Goal: Task Accomplishment & Management: Manage account settings

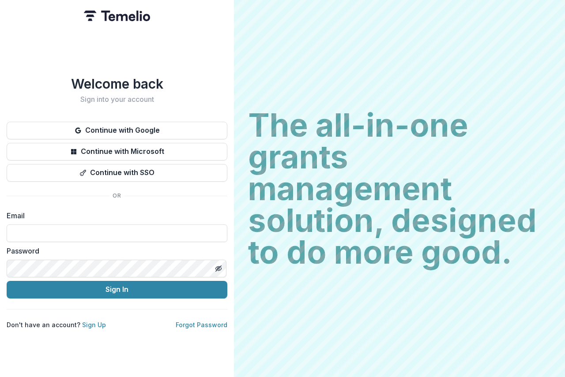
click at [75, 250] on label "Password" at bounding box center [114, 251] width 215 height 11
drag, startPoint x: 64, startPoint y: 226, endPoint x: 67, endPoint y: 230, distance: 5.5
click at [67, 230] on input at bounding box center [117, 234] width 221 height 18
type input "**********"
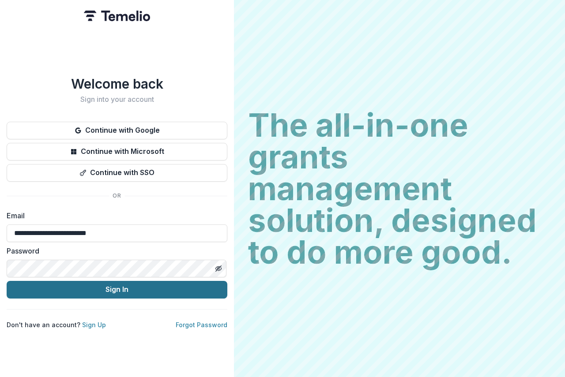
click at [79, 289] on button "Sign In" at bounding box center [117, 290] width 221 height 18
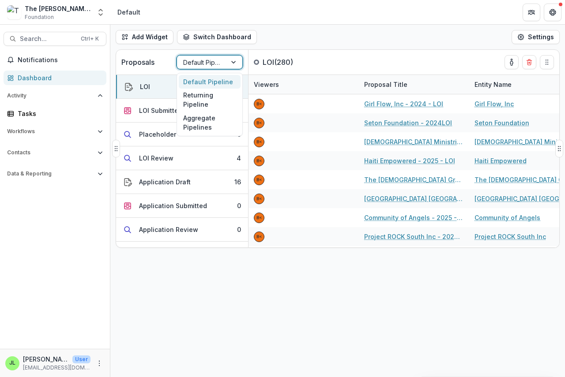
click at [210, 64] on div at bounding box center [201, 62] width 37 height 11
click at [198, 97] on div "Returning Pipeline" at bounding box center [210, 100] width 62 height 23
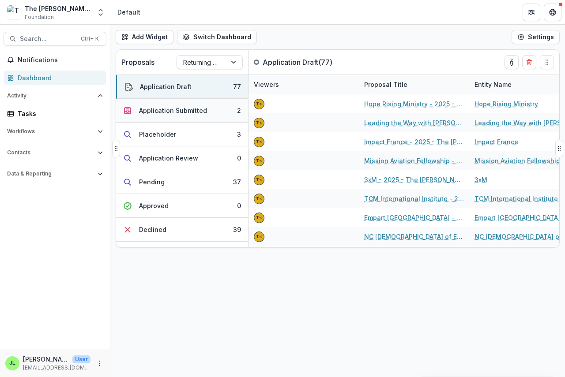
click at [167, 109] on div "Application Submitted" at bounding box center [173, 110] width 68 height 9
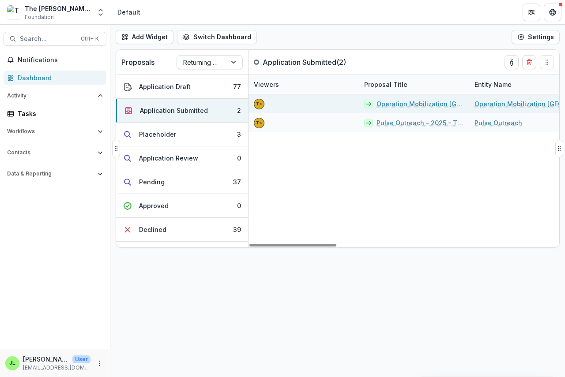
click at [400, 104] on link "Operation Mobilization [GEOGRAPHIC_DATA] (OM [GEOGRAPHIC_DATA]) - 2025 - The [P…" at bounding box center [419, 103] width 87 height 9
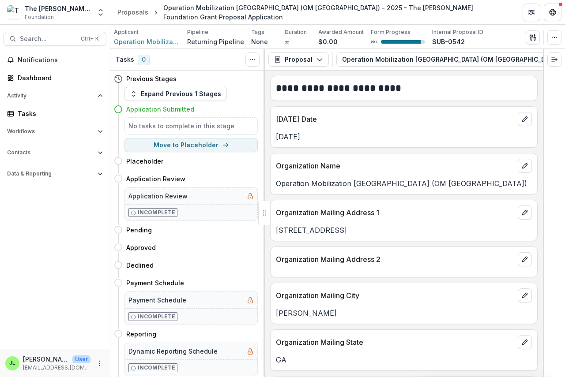
drag, startPoint x: 391, startPoint y: 72, endPoint x: 470, endPoint y: 80, distance: 79.0
click at [471, 80] on div "**********" at bounding box center [404, 224] width 278 height 307
drag, startPoint x: 422, startPoint y: 70, endPoint x: 386, endPoint y: 69, distance: 35.7
click at [512, 76] on div "**********" at bounding box center [404, 213] width 278 height 328
click at [503, 83] on div "**********" at bounding box center [404, 213] width 278 height 328
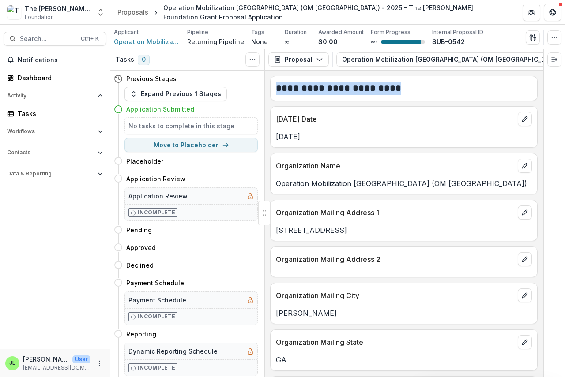
drag, startPoint x: 369, startPoint y: 69, endPoint x: 446, endPoint y: 73, distance: 76.9
click at [480, 75] on div "**********" at bounding box center [404, 213] width 278 height 328
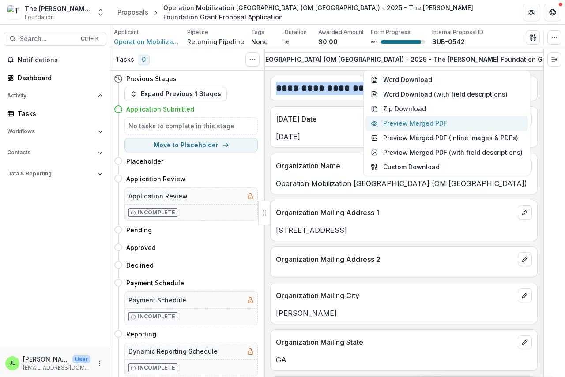
click at [429, 124] on button "Preview Merged PDF" at bounding box center [446, 123] width 162 height 15
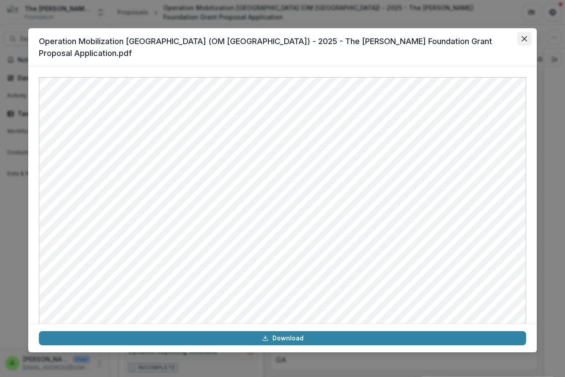
click at [524, 39] on icon "Close" at bounding box center [524, 38] width 5 height 5
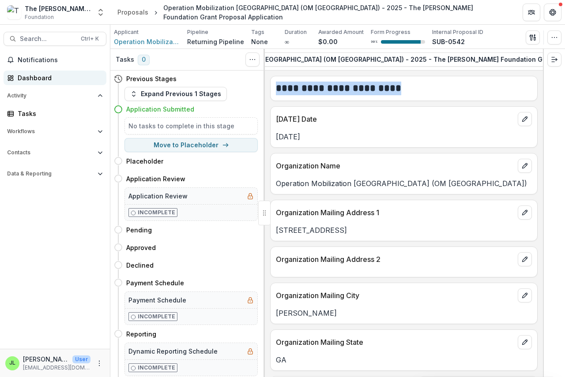
click at [45, 77] on div "Dashboard" at bounding box center [59, 77] width 82 height 9
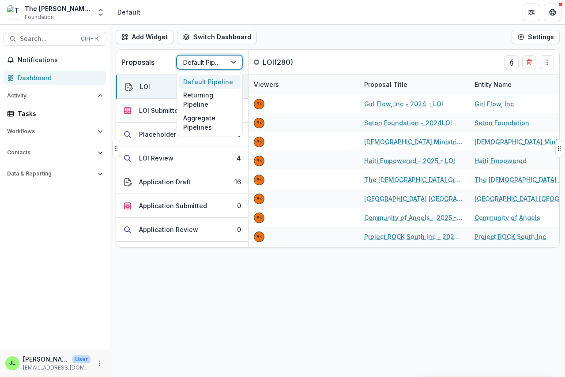
click at [206, 62] on div at bounding box center [201, 62] width 37 height 11
click at [201, 100] on div "Returning Pipeline" at bounding box center [210, 100] width 62 height 23
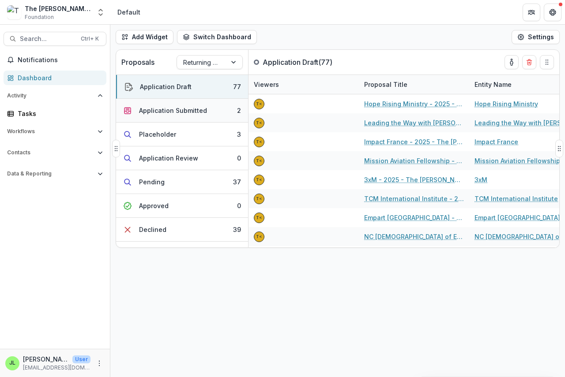
click at [173, 113] on div "Application Submitted" at bounding box center [173, 110] width 68 height 9
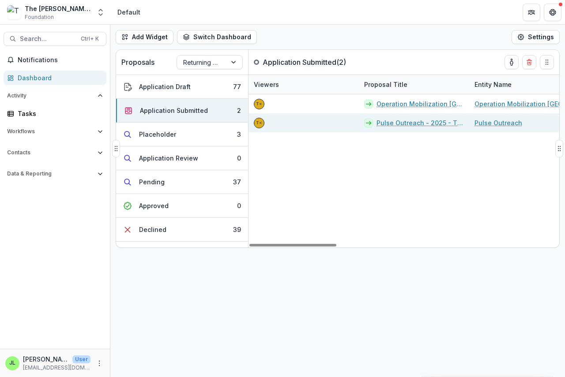
click at [401, 122] on link "Pulse Outreach - 2025 - The [PERSON_NAME] Foundation Grant Proposal Application" at bounding box center [419, 122] width 87 height 9
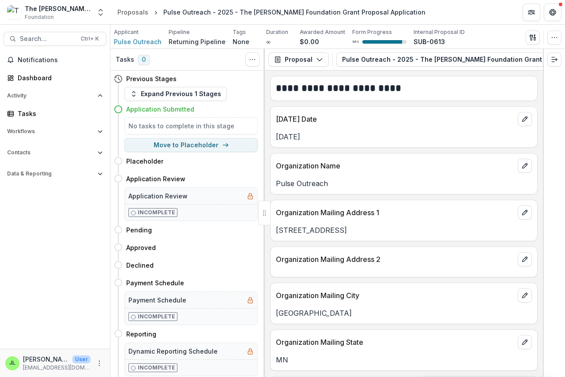
drag, startPoint x: 429, startPoint y: 72, endPoint x: 465, endPoint y: 75, distance: 36.3
click at [491, 76] on div "**********" at bounding box center [404, 224] width 278 height 307
click at [532, 57] on icon "button" at bounding box center [535, 59] width 7 height 7
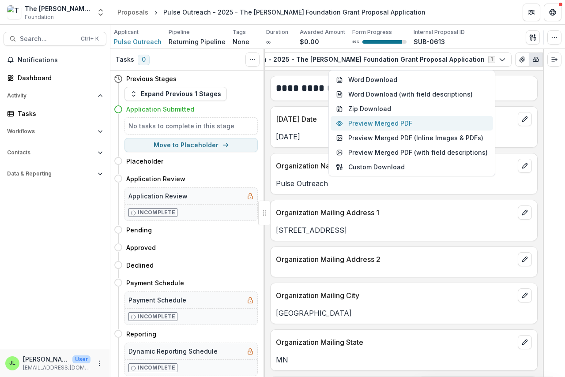
click at [405, 121] on button "Preview Merged PDF" at bounding box center [412, 123] width 162 height 15
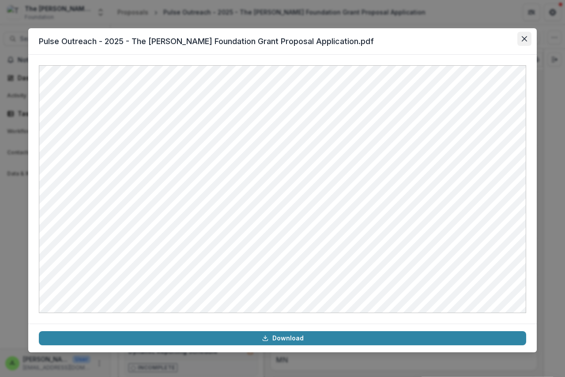
click at [525, 40] on icon "Close" at bounding box center [524, 38] width 5 height 5
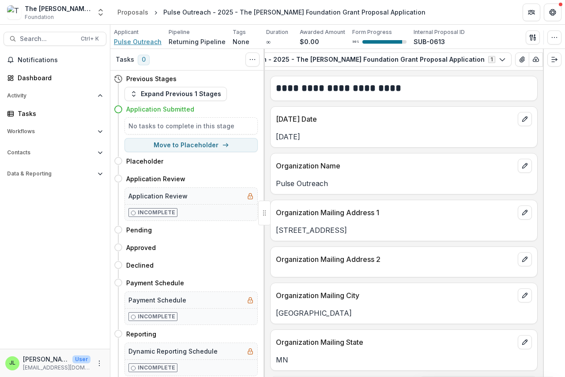
click at [128, 42] on span "Pulse Outreach" at bounding box center [138, 41] width 48 height 9
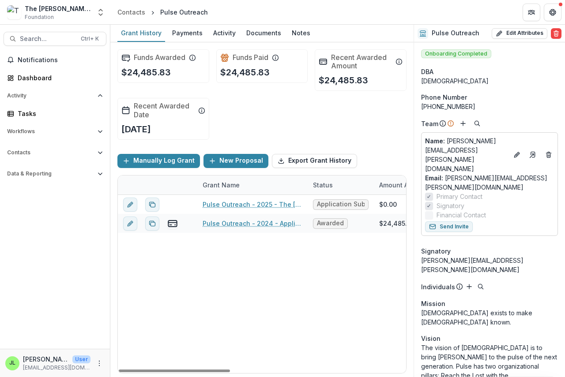
drag, startPoint x: 218, startPoint y: 369, endPoint x: 230, endPoint y: 368, distance: 12.8
drag, startPoint x: 230, startPoint y: 368, endPoint x: 386, endPoint y: 314, distance: 164.7
click at [386, 314] on div "Pulse Outreach - 2025 - The [PERSON_NAME] Foundation Grant Proposal Application…" at bounding box center [488, 284] width 741 height 178
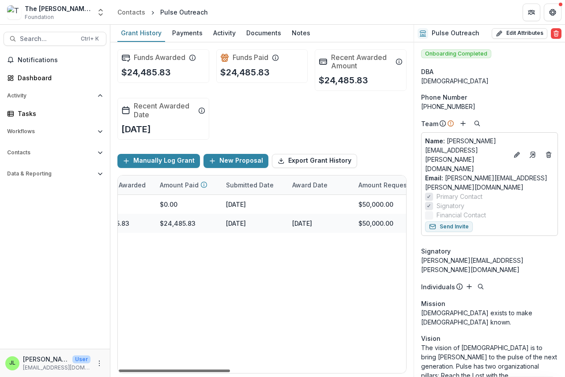
scroll to position [0, 290]
drag, startPoint x: 218, startPoint y: 371, endPoint x: 331, endPoint y: 361, distance: 112.5
click at [230, 370] on div at bounding box center [174, 371] width 111 height 3
click at [40, 75] on div "Dashboard" at bounding box center [59, 77] width 82 height 9
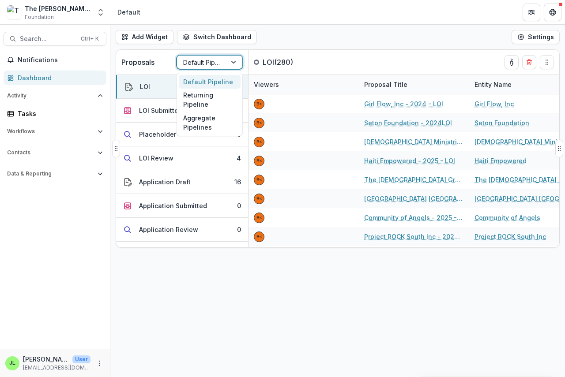
click at [205, 65] on div at bounding box center [201, 62] width 37 height 11
click at [203, 102] on div "Returning Pipeline" at bounding box center [210, 100] width 62 height 23
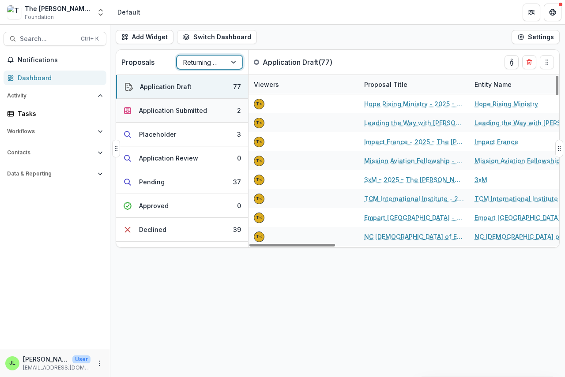
click at [186, 110] on div "Application Submitted" at bounding box center [173, 110] width 68 height 9
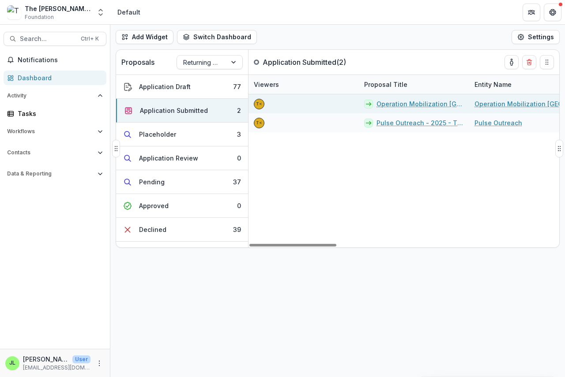
click at [394, 106] on link "Operation Mobilization [GEOGRAPHIC_DATA] (OM [GEOGRAPHIC_DATA]) - 2025 - The [P…" at bounding box center [419, 103] width 87 height 9
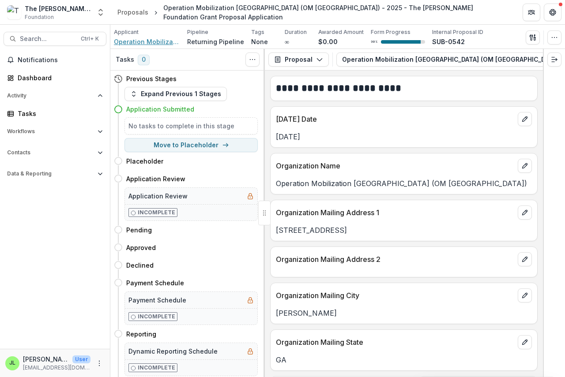
click at [148, 44] on span "Operation Mobilization [GEOGRAPHIC_DATA] (OM [GEOGRAPHIC_DATA])" at bounding box center [147, 41] width 66 height 9
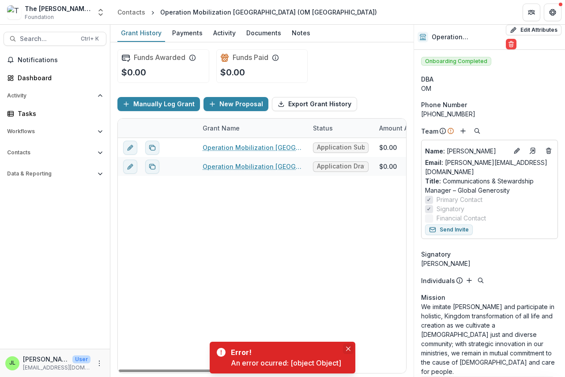
click at [349, 347] on icon "Close" at bounding box center [348, 349] width 4 height 4
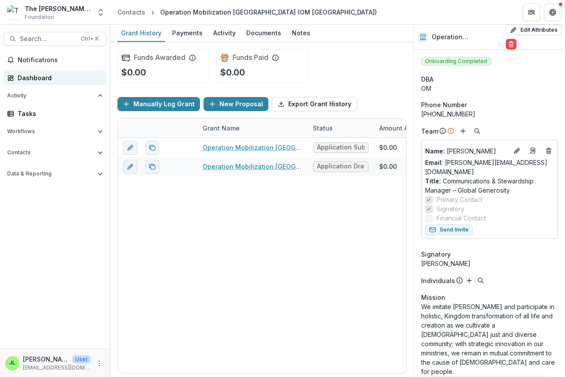
click at [34, 74] on div "Dashboard" at bounding box center [59, 77] width 82 height 9
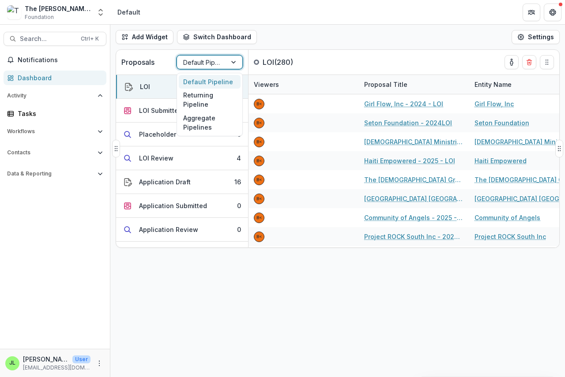
click at [212, 63] on div at bounding box center [201, 62] width 37 height 11
click at [199, 105] on div "Returning Pipeline" at bounding box center [210, 100] width 62 height 23
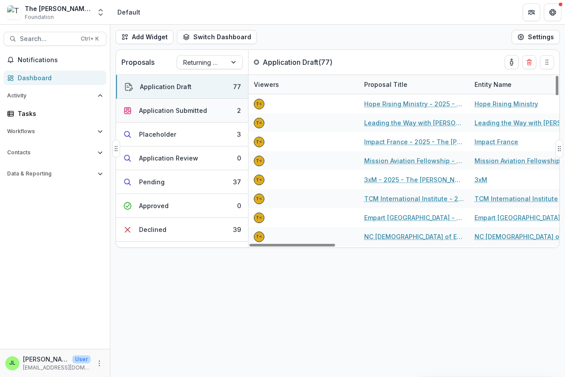
click at [169, 107] on div "Application Submitted" at bounding box center [173, 110] width 68 height 9
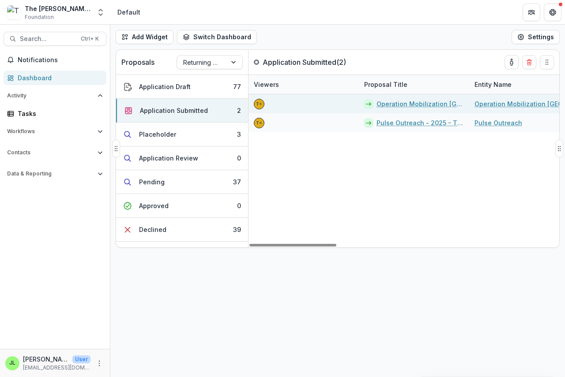
click at [402, 105] on link "Operation Mobilization [GEOGRAPHIC_DATA] (OM [GEOGRAPHIC_DATA]) - 2025 - The [P…" at bounding box center [419, 103] width 87 height 9
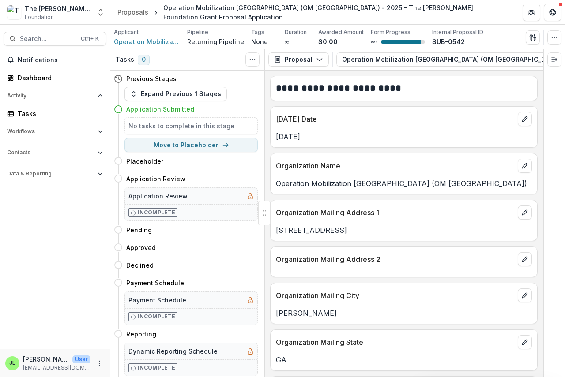
click at [147, 41] on span "Operation Mobilization [GEOGRAPHIC_DATA] (OM [GEOGRAPHIC_DATA])" at bounding box center [147, 41] width 66 height 9
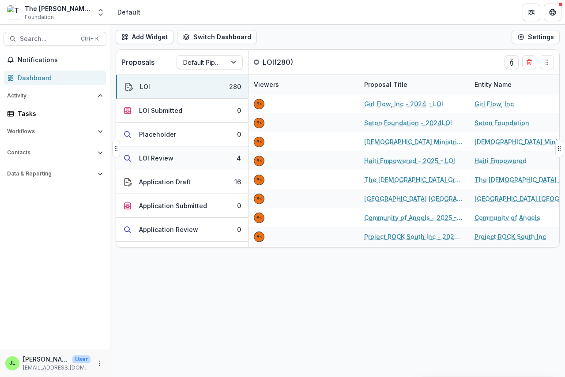
click at [165, 157] on div "LOI Review" at bounding box center [156, 158] width 34 height 9
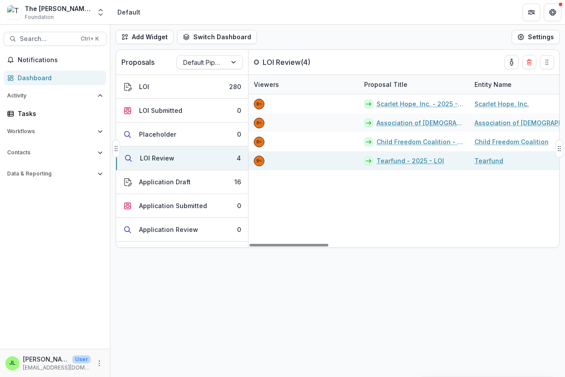
click at [393, 160] on link "Tearfund - 2025 - LOI" at bounding box center [410, 160] width 68 height 9
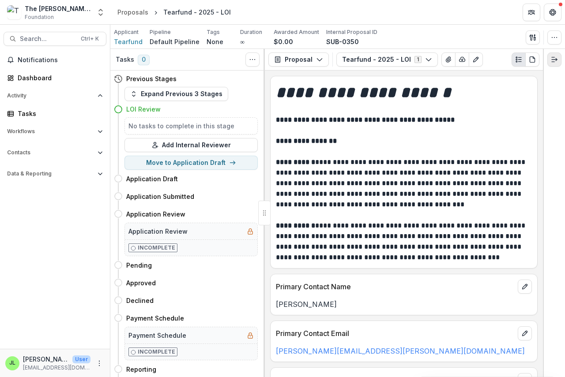
click at [553, 60] on line "Expand right" at bounding box center [554, 60] width 5 height 0
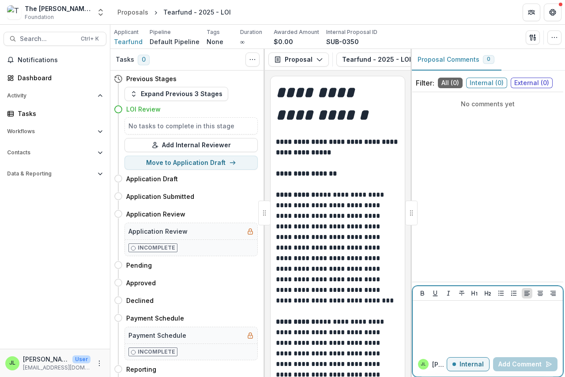
click at [428, 318] on div at bounding box center [487, 327] width 143 height 44
click at [450, 309] on p "**********" at bounding box center [487, 310] width 143 height 10
click at [506, 365] on button "Add Comment" at bounding box center [525, 364] width 64 height 14
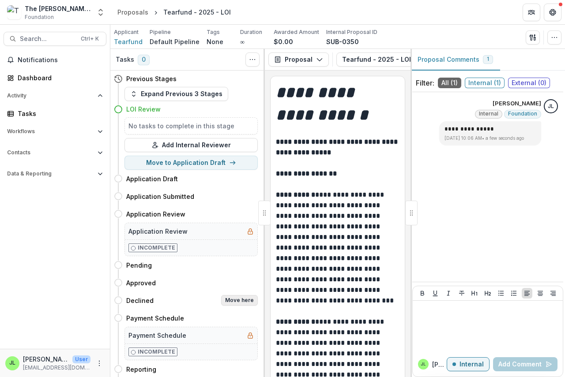
click at [233, 300] on button "Move here" at bounding box center [239, 300] width 37 height 11
select select "********"
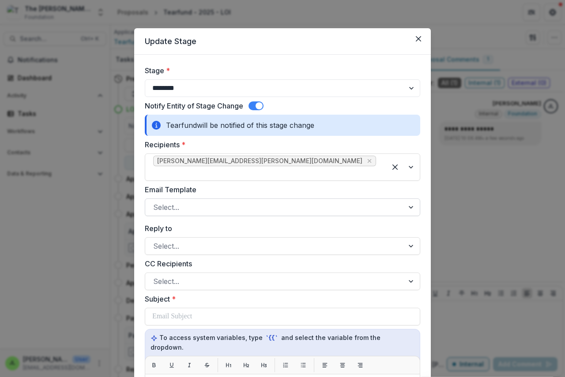
click at [195, 201] on div at bounding box center [274, 207] width 243 height 12
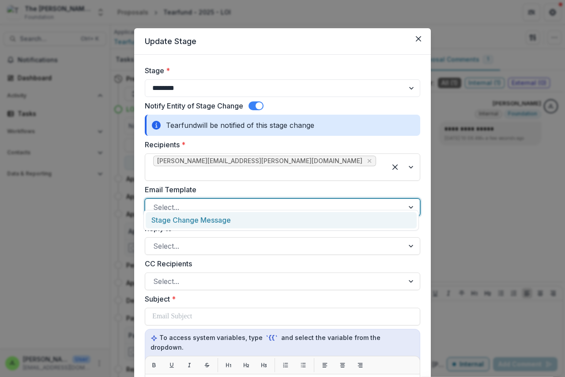
click at [194, 221] on div "Stage Change Message" at bounding box center [281, 220] width 271 height 16
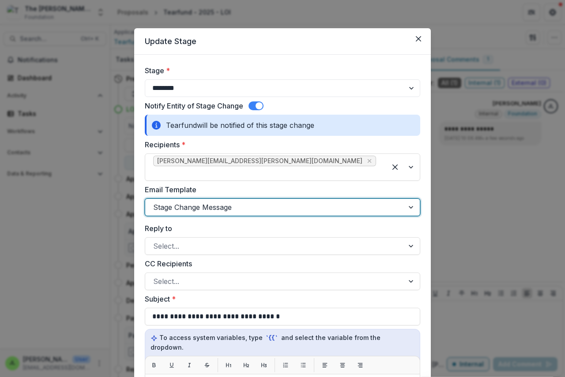
scroll to position [177, 0]
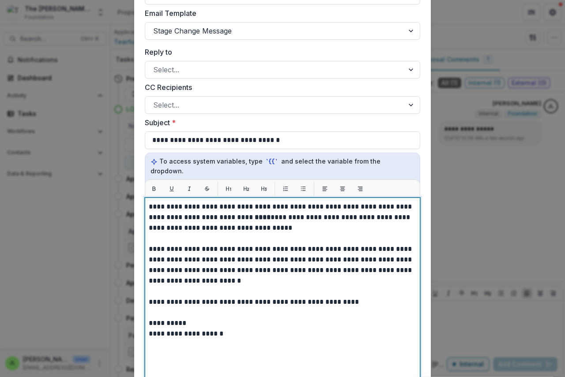
click at [255, 214] on strong "****" at bounding box center [263, 217] width 16 height 7
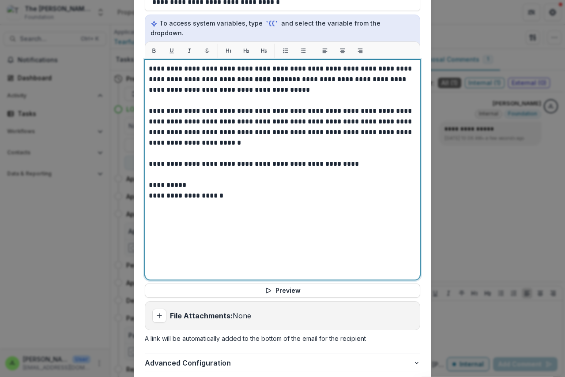
scroll to position [362, 0]
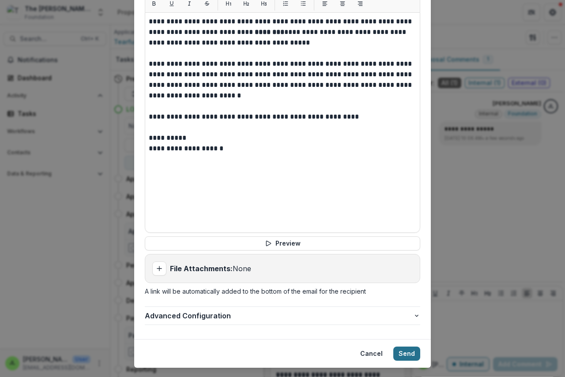
click at [405, 347] on button "Send" at bounding box center [406, 354] width 27 height 14
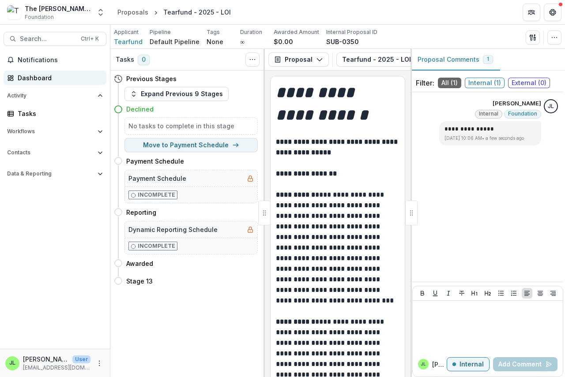
click at [24, 78] on div "Dashboard" at bounding box center [59, 77] width 82 height 9
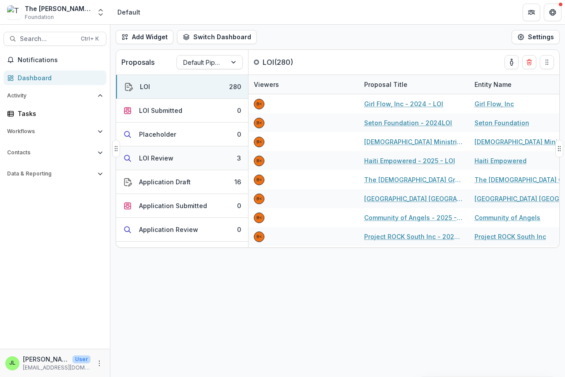
click at [155, 160] on div "LOI Review" at bounding box center [156, 158] width 34 height 9
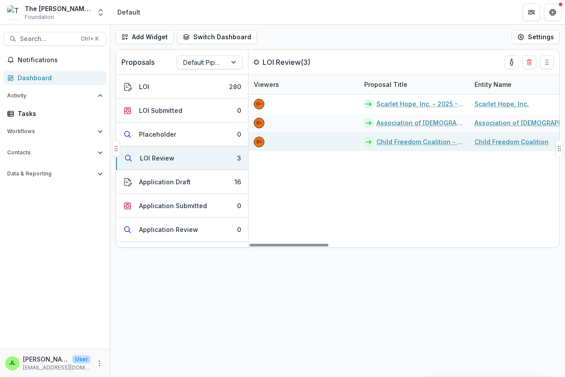
click at [403, 143] on link "Child Freedom Coalition - 2025 - LOI" at bounding box center [419, 141] width 87 height 9
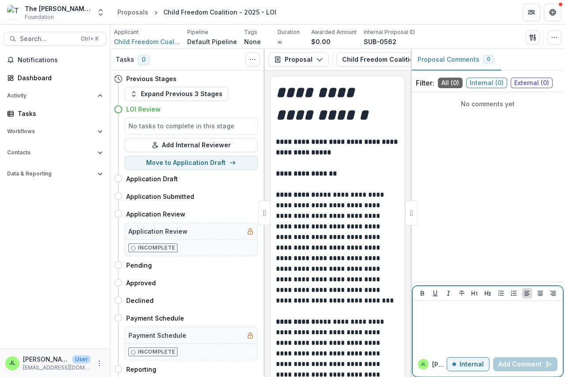
click at [428, 322] on div at bounding box center [487, 327] width 143 height 44
click at [515, 362] on button "Add Comment" at bounding box center [525, 364] width 64 height 14
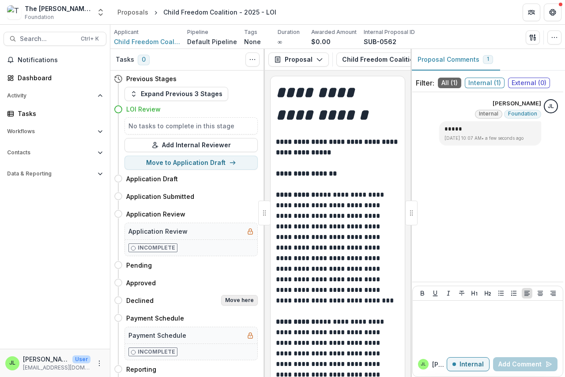
click at [246, 299] on button "Move here" at bounding box center [239, 300] width 37 height 11
select select "********"
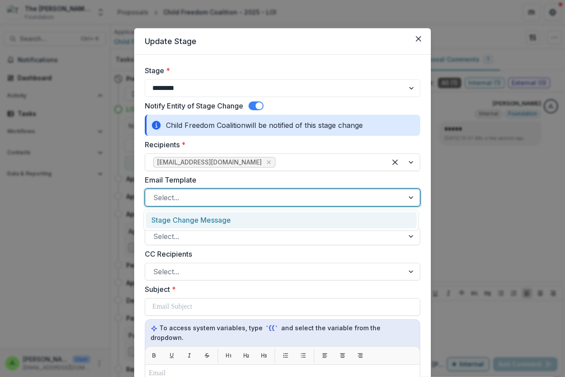
click at [192, 197] on div at bounding box center [274, 198] width 243 height 12
click at [195, 220] on div "Stage Change Message" at bounding box center [281, 220] width 271 height 16
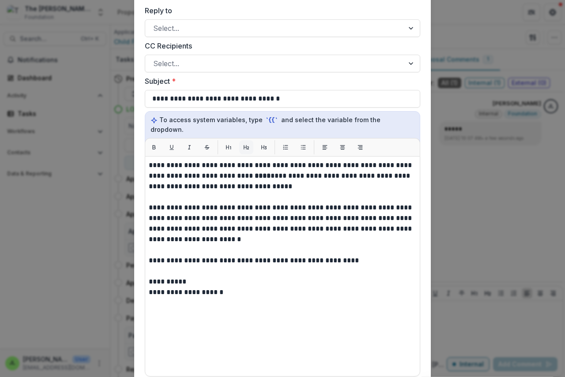
scroll to position [265, 0]
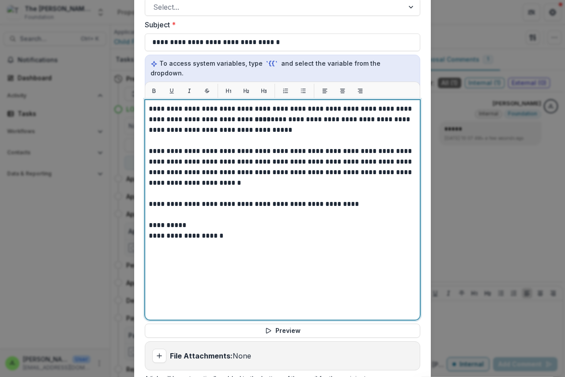
click at [255, 116] on strong "****" at bounding box center [263, 119] width 16 height 7
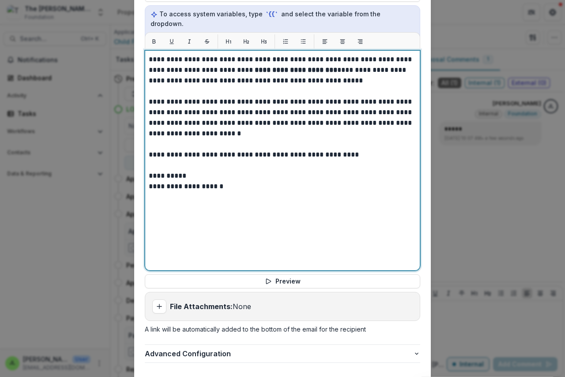
scroll to position [362, 0]
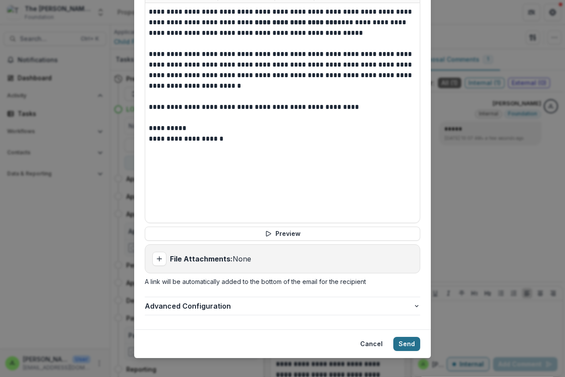
click at [405, 337] on button "Send" at bounding box center [406, 344] width 27 height 14
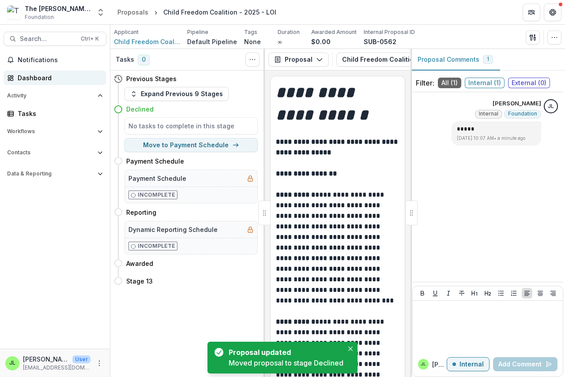
click at [24, 77] on div "Dashboard" at bounding box center [59, 77] width 82 height 9
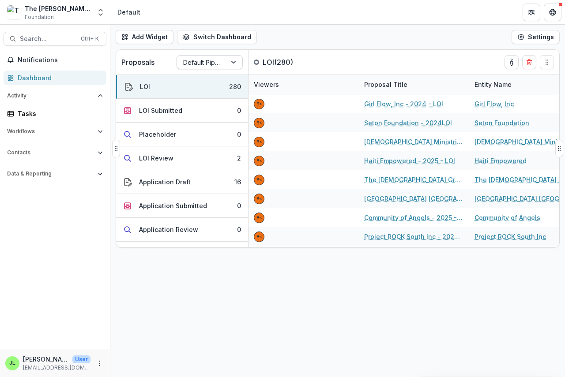
click at [208, 61] on div at bounding box center [201, 62] width 37 height 11
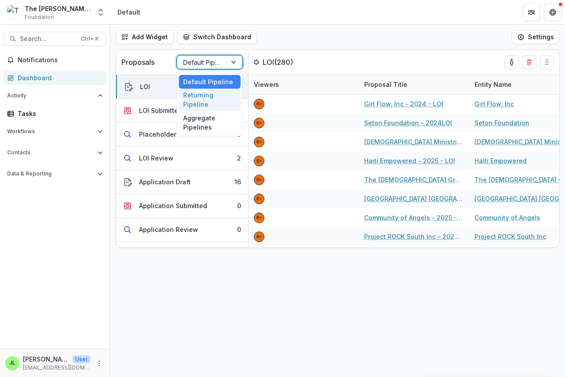
click at [188, 98] on div "Returning Pipeline" at bounding box center [210, 100] width 62 height 23
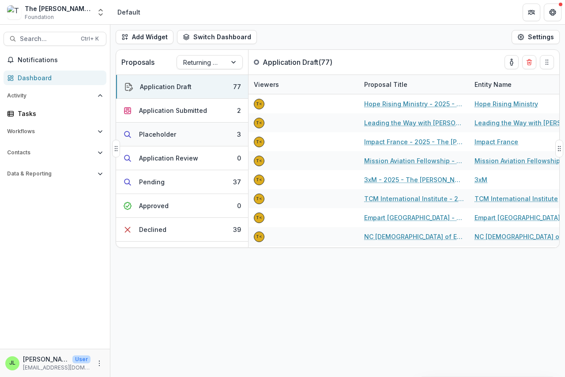
click at [158, 134] on div "Placeholder" at bounding box center [157, 134] width 37 height 9
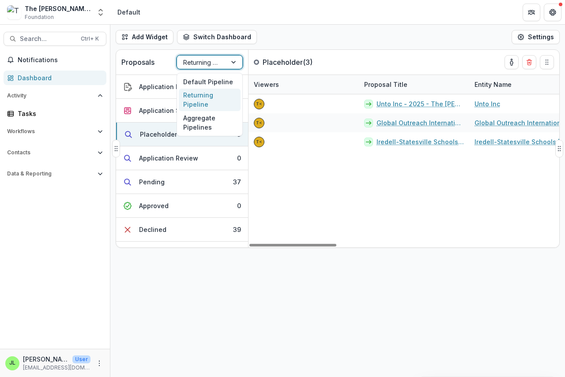
click at [182, 59] on div "Returning Pipeline" at bounding box center [201, 62] width 49 height 13
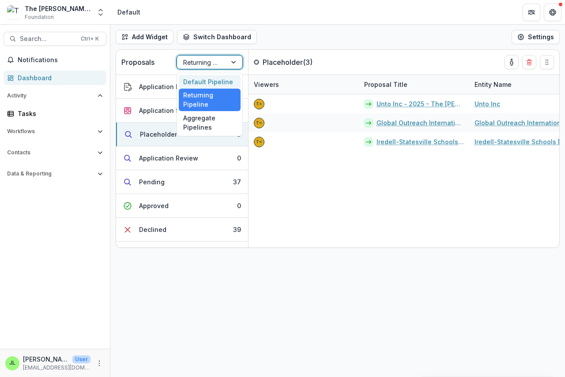
click at [206, 78] on div "Default Pipeline" at bounding box center [210, 82] width 62 height 14
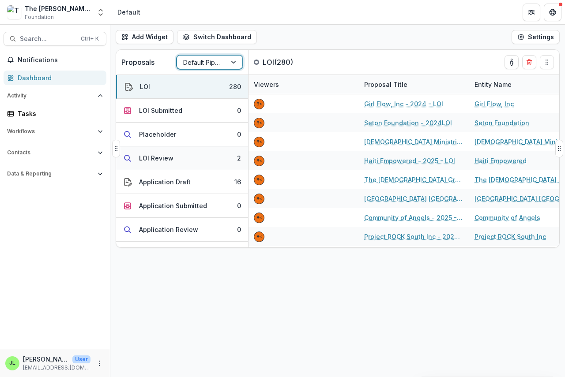
click at [148, 156] on div "LOI Review" at bounding box center [156, 158] width 34 height 9
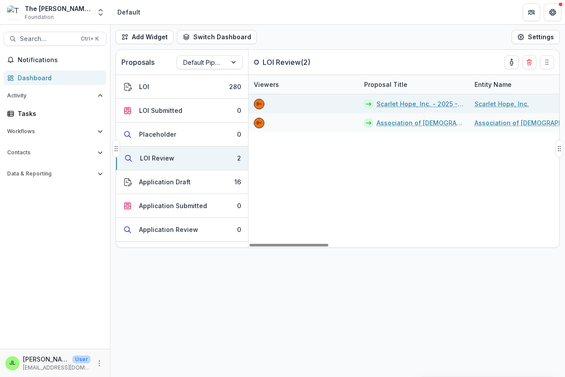
click at [395, 105] on link "Scarlet Hope, Inc. - 2025 - LOI" at bounding box center [419, 103] width 87 height 9
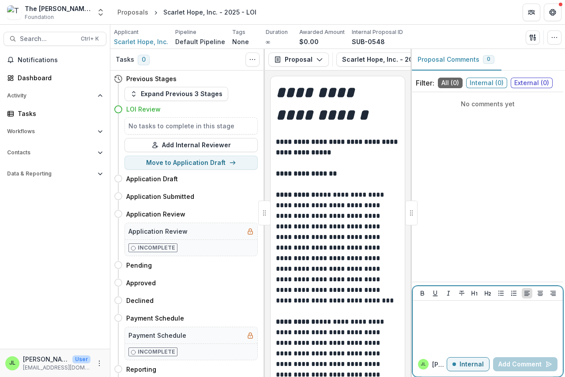
click at [432, 309] on p at bounding box center [487, 310] width 143 height 10
click at [513, 364] on button "Add Comment" at bounding box center [525, 364] width 64 height 14
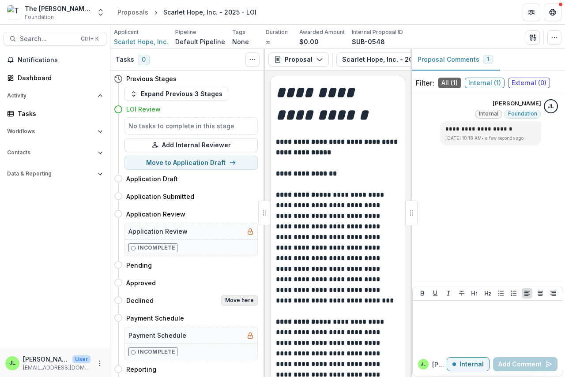
click at [233, 299] on button "Move here" at bounding box center [239, 300] width 37 height 11
select select "********"
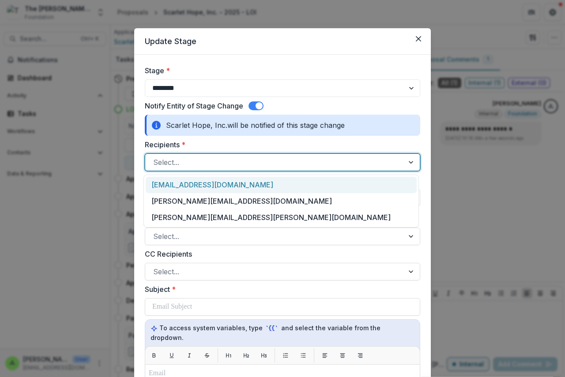
click at [192, 162] on div at bounding box center [274, 162] width 243 height 12
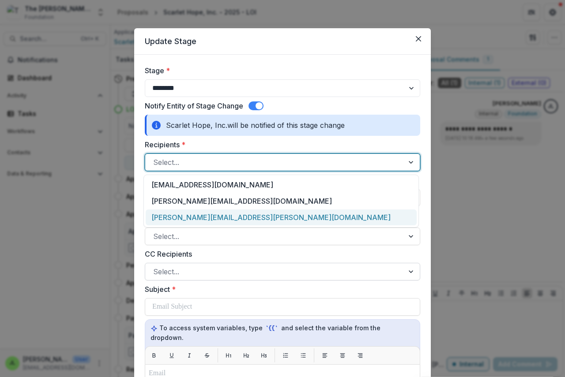
click at [275, 269] on div at bounding box center [274, 272] width 243 height 12
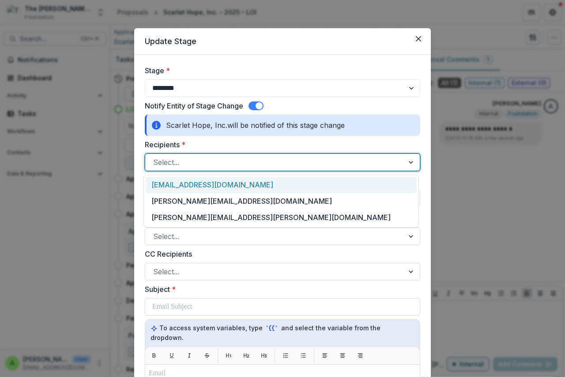
click at [197, 158] on div at bounding box center [274, 162] width 243 height 12
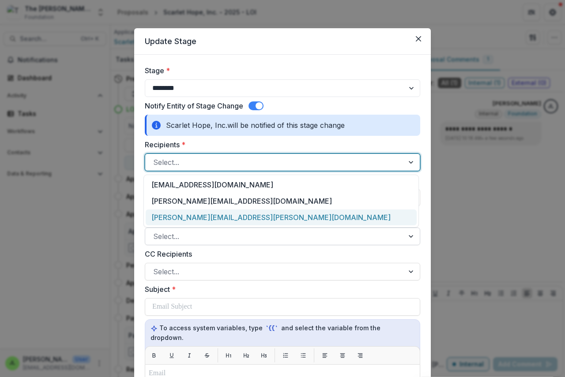
click at [186, 233] on div at bounding box center [274, 236] width 243 height 12
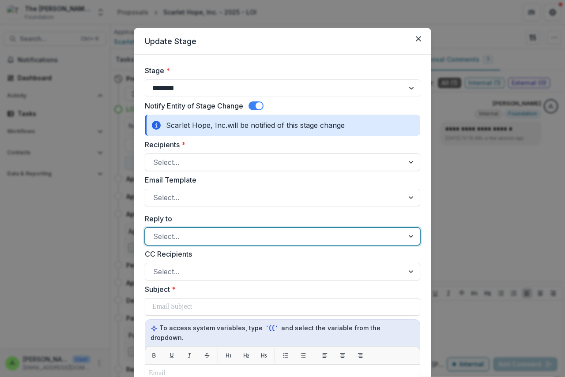
click at [212, 232] on div at bounding box center [274, 236] width 243 height 12
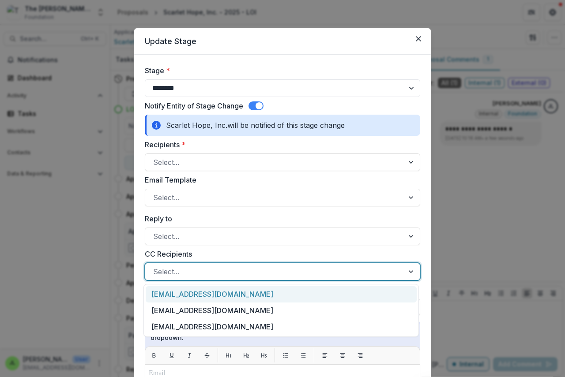
click at [173, 271] on div at bounding box center [274, 272] width 243 height 12
click at [174, 271] on div at bounding box center [274, 272] width 243 height 12
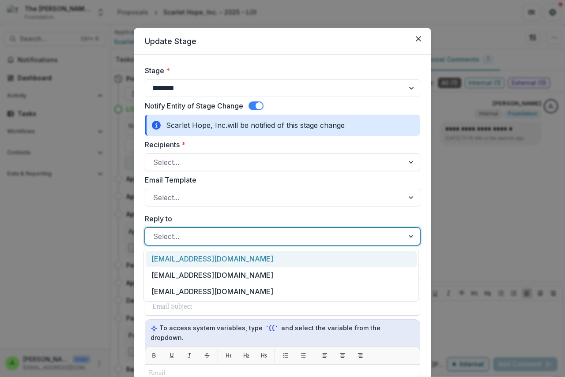
click at [174, 234] on div at bounding box center [274, 236] width 243 height 12
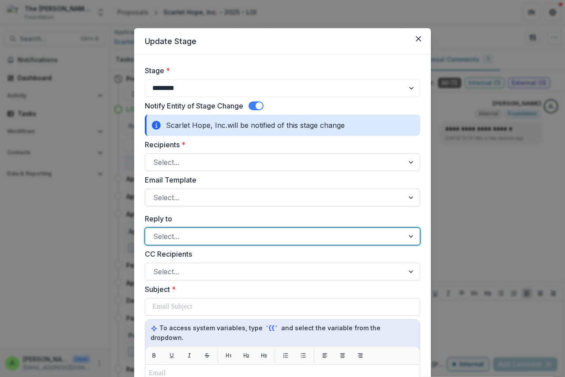
click at [177, 197] on div at bounding box center [274, 198] width 243 height 12
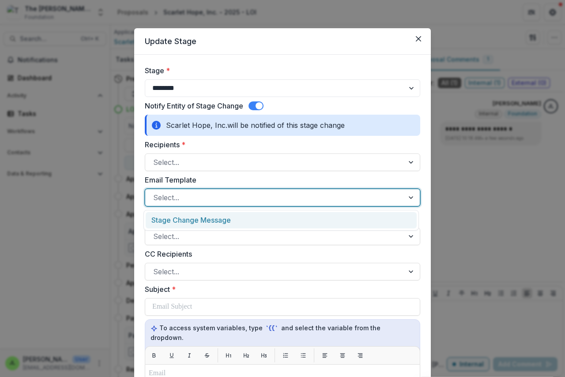
click at [178, 219] on div "Stage Change Message" at bounding box center [281, 220] width 271 height 16
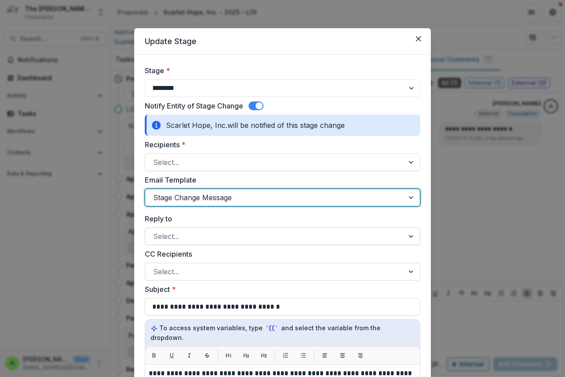
scroll to position [177, 0]
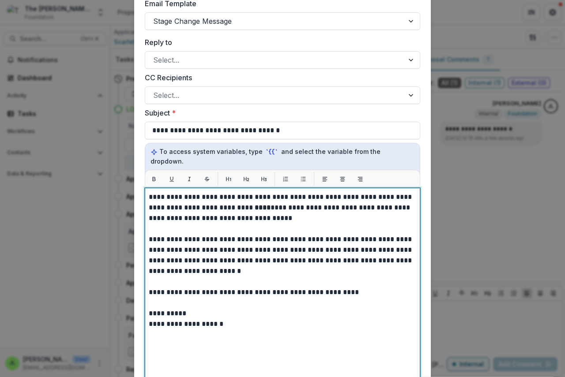
click at [255, 204] on strong "****" at bounding box center [263, 207] width 16 height 7
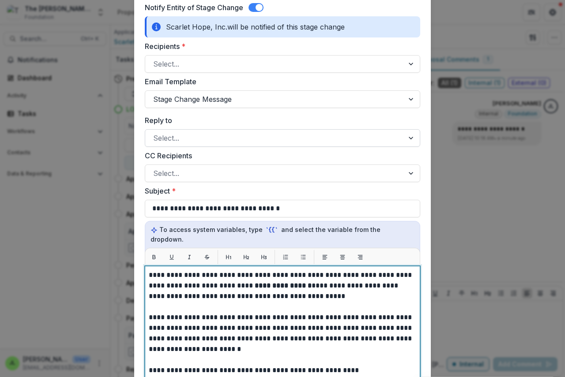
scroll to position [88, 0]
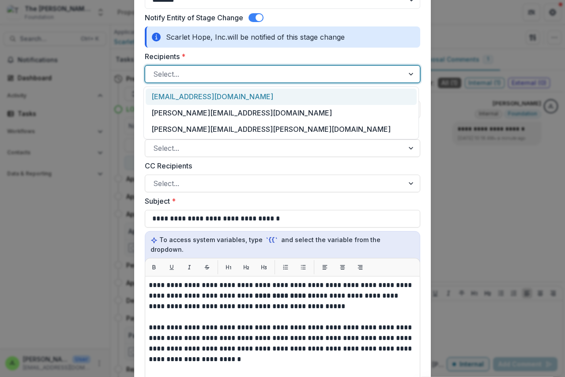
click at [196, 75] on div at bounding box center [274, 74] width 243 height 12
click at [185, 96] on div "briggham@thetrellis.group" at bounding box center [281, 97] width 271 height 16
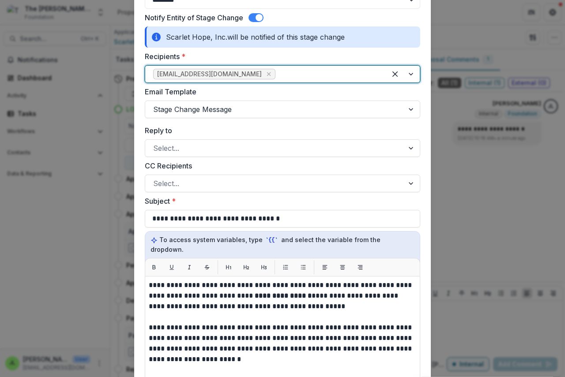
click at [410, 72] on div at bounding box center [403, 74] width 34 height 17
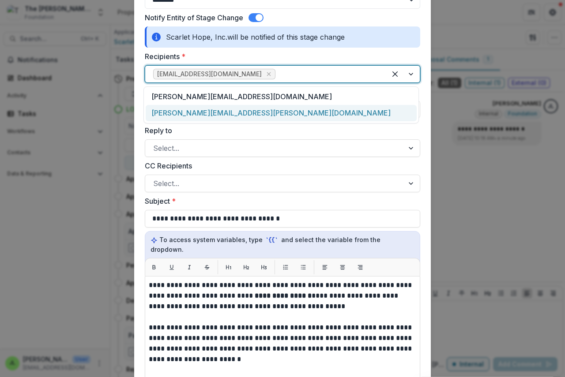
click at [188, 111] on div "kristi.wells@scarlethope.org" at bounding box center [281, 113] width 271 height 16
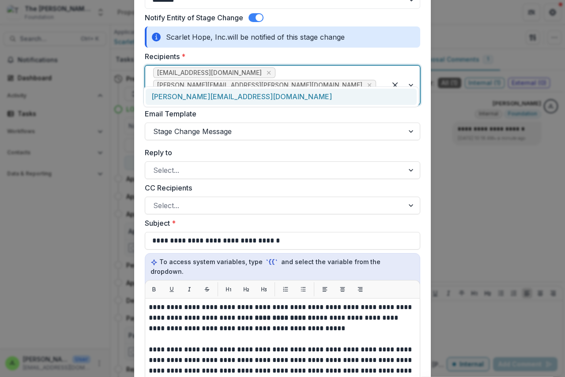
click at [411, 73] on div at bounding box center [403, 85] width 34 height 39
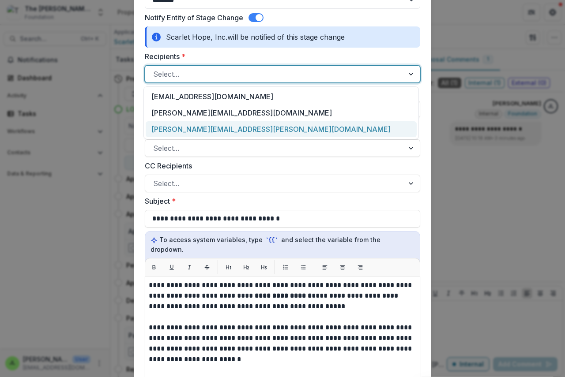
click at [212, 129] on div "kristi.wells@scarlethope.org" at bounding box center [281, 129] width 271 height 16
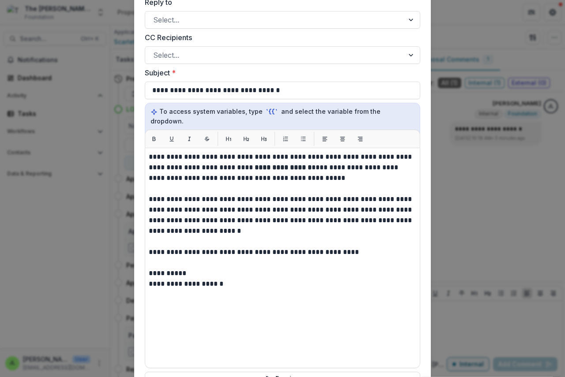
scroll to position [362, 0]
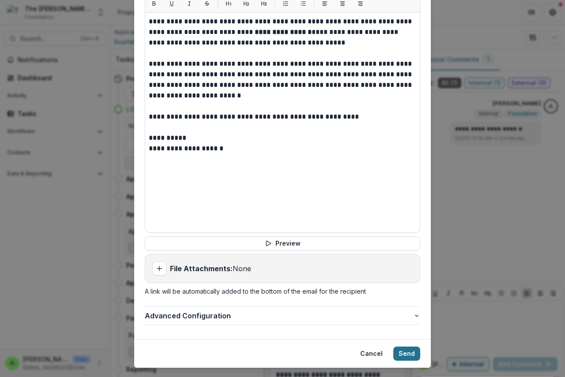
click at [401, 347] on button "Send" at bounding box center [406, 354] width 27 height 14
